Goal: Information Seeking & Learning: Check status

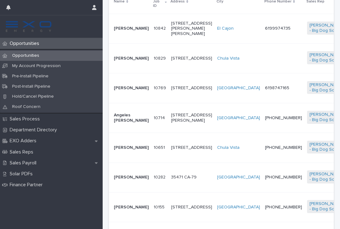
scroll to position [179, 0]
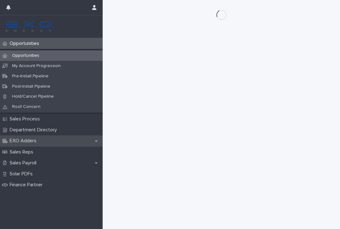
click at [18, 136] on div "EXO Adders" at bounding box center [51, 140] width 103 height 11
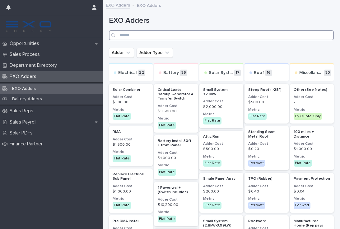
click at [158, 37] on input "Search" at bounding box center [221, 35] width 225 height 10
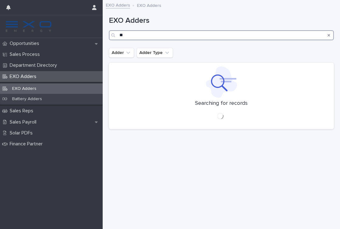
type input "*"
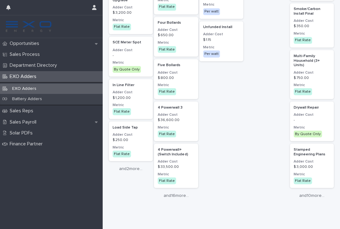
scroll to position [791, 0]
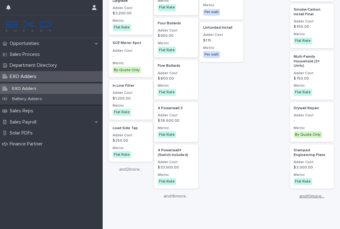
click at [322, 193] on link "and 10 more..." at bounding box center [312, 195] width 44 height 5
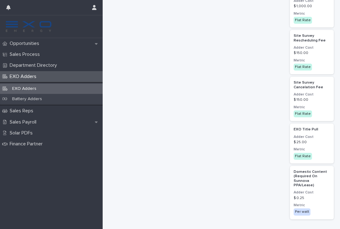
scroll to position [1218, 0]
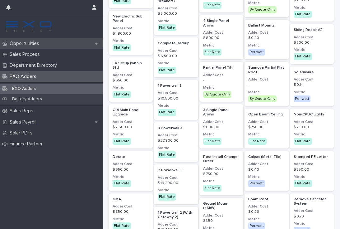
click at [28, 43] on p "Opportunities" at bounding box center [25, 43] width 37 height 6
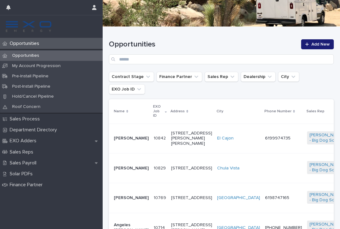
scroll to position [67, 0]
click at [217, 198] on div "[GEOGRAPHIC_DATA]" at bounding box center [238, 197] width 43 height 10
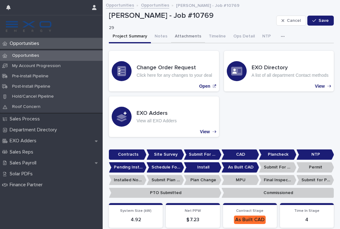
click at [190, 36] on button "Attachments" at bounding box center [188, 36] width 34 height 13
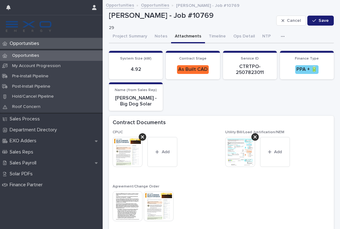
click at [281, 36] on icon "button" at bounding box center [283, 36] width 4 height 4
click at [163, 37] on button "Notes" at bounding box center [161, 36] width 20 height 13
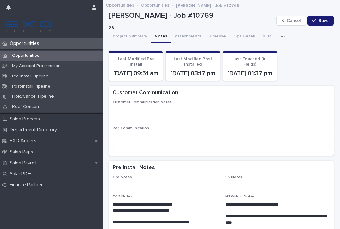
click at [283, 38] on button "button" at bounding box center [284, 36] width 14 height 12
click at [265, 52] on button "Activity" at bounding box center [261, 52] width 41 height 9
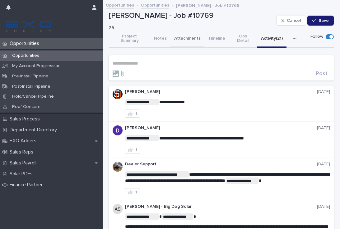
click at [187, 35] on button "Attachments" at bounding box center [188, 38] width 34 height 17
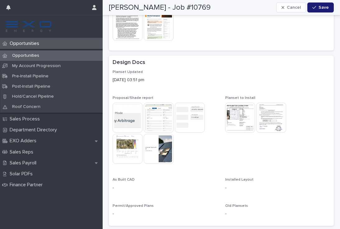
scroll to position [180, 0]
click at [273, 120] on img at bounding box center [272, 118] width 30 height 30
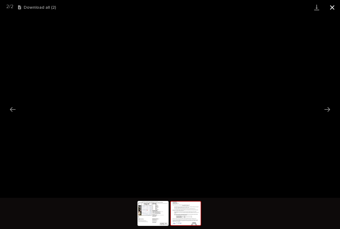
click at [334, 7] on button "Close gallery" at bounding box center [333, 7] width 16 height 15
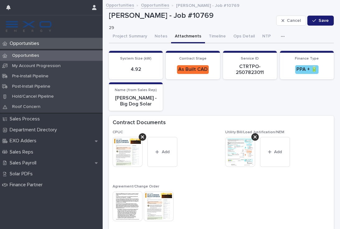
scroll to position [0, 0]
click at [60, 41] on div "Opportunities" at bounding box center [51, 43] width 103 height 11
